Goal: Information Seeking & Learning: Learn about a topic

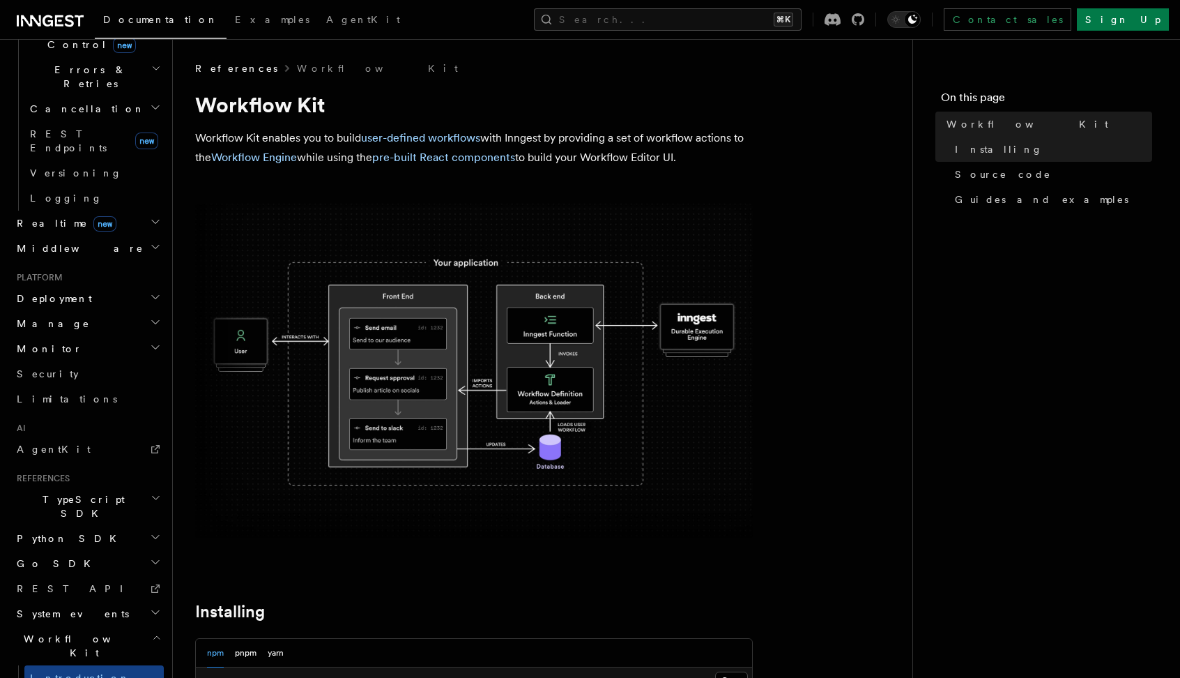
scroll to position [528, 0]
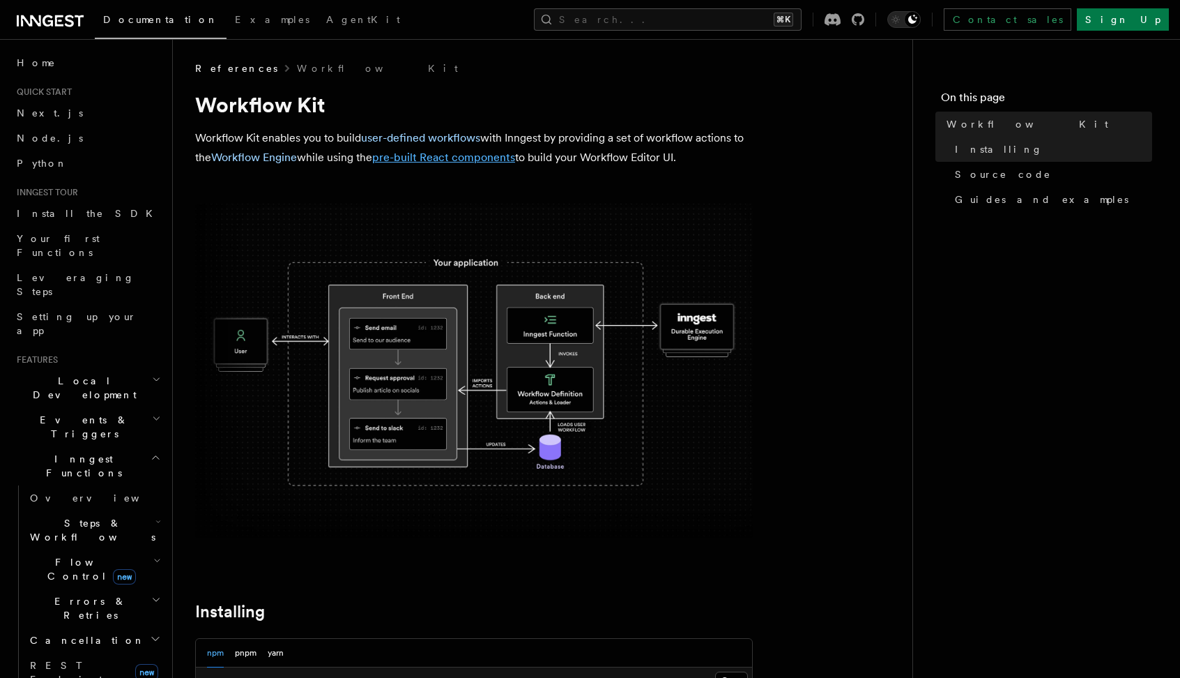
click at [466, 153] on link "pre-built React components" at bounding box center [443, 157] width 143 height 13
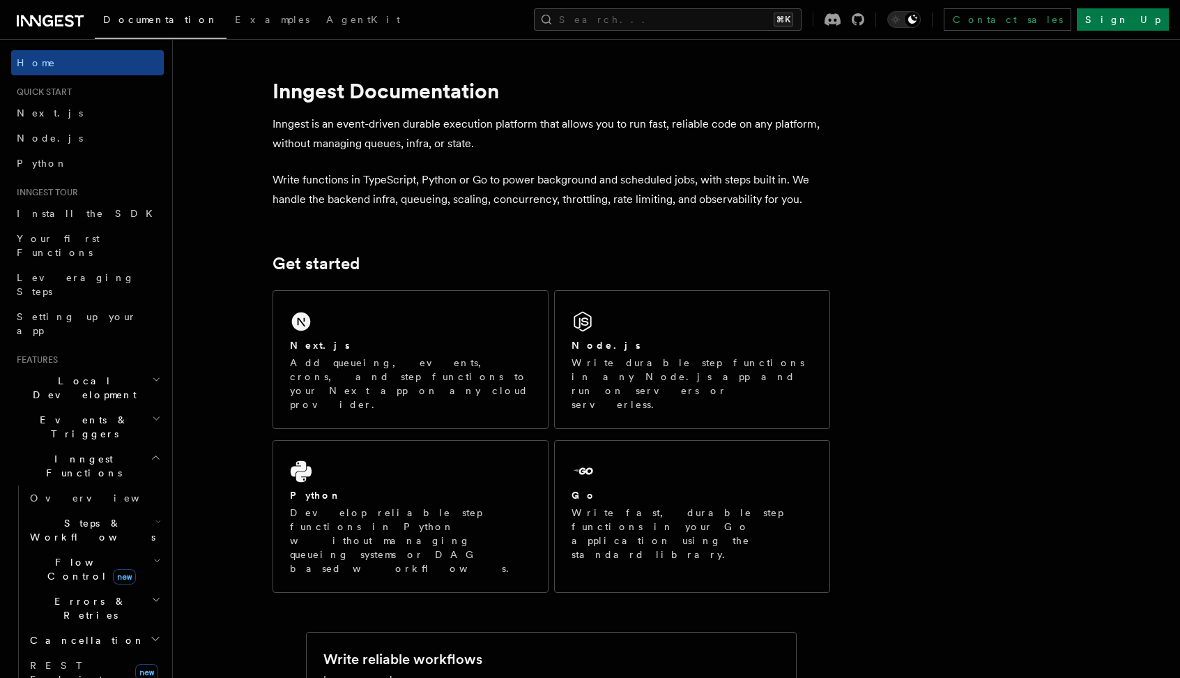
click at [129, 627] on h2 "Cancellation" at bounding box center [93, 639] width 139 height 25
click at [134, 588] on h2 "Errors & Retries" at bounding box center [93, 607] width 139 height 39
